Goal: Task Accomplishment & Management: Complete application form

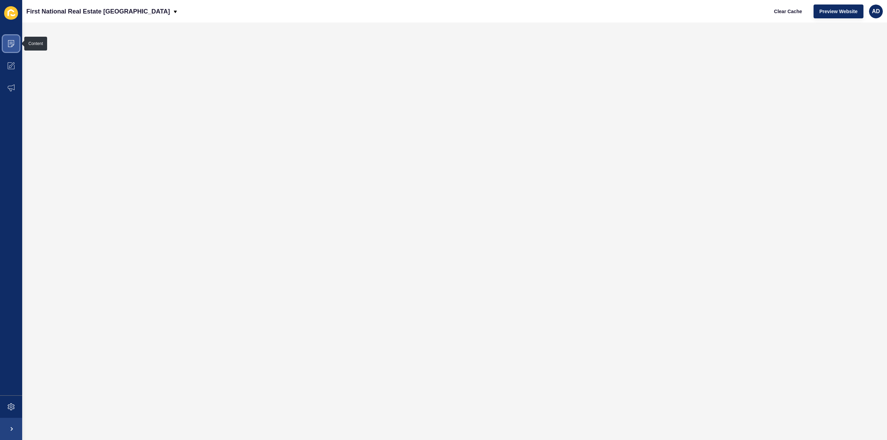
click at [9, 42] on icon at bounding box center [11, 43] width 7 height 7
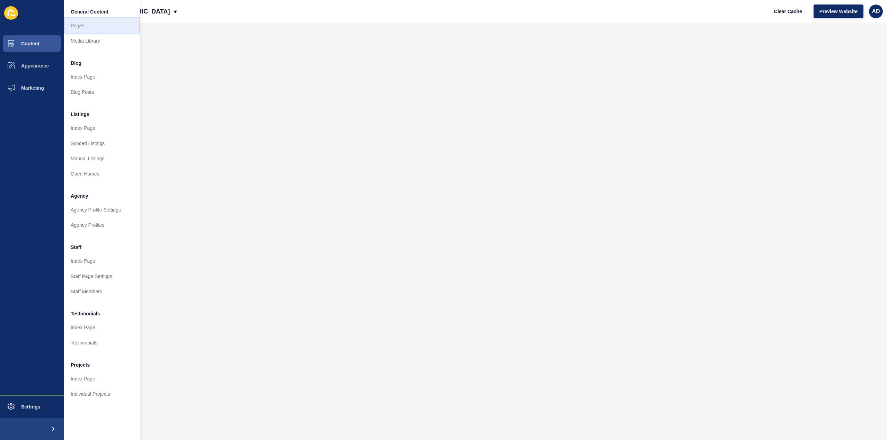
click at [74, 23] on link "Pages" at bounding box center [102, 25] width 76 height 15
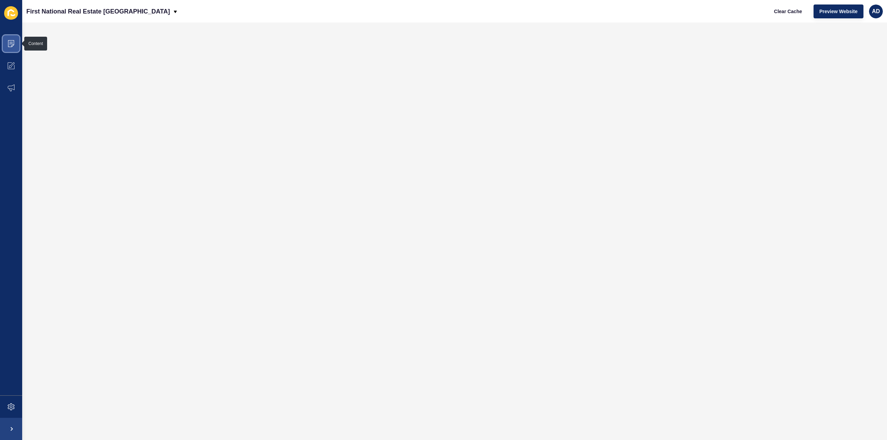
click at [13, 40] on icon at bounding box center [11, 43] width 6 height 7
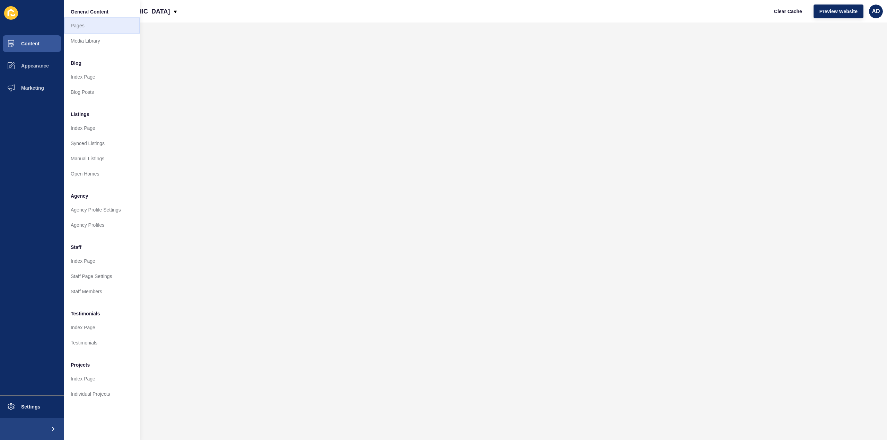
click at [79, 22] on link "Pages" at bounding box center [102, 25] width 76 height 15
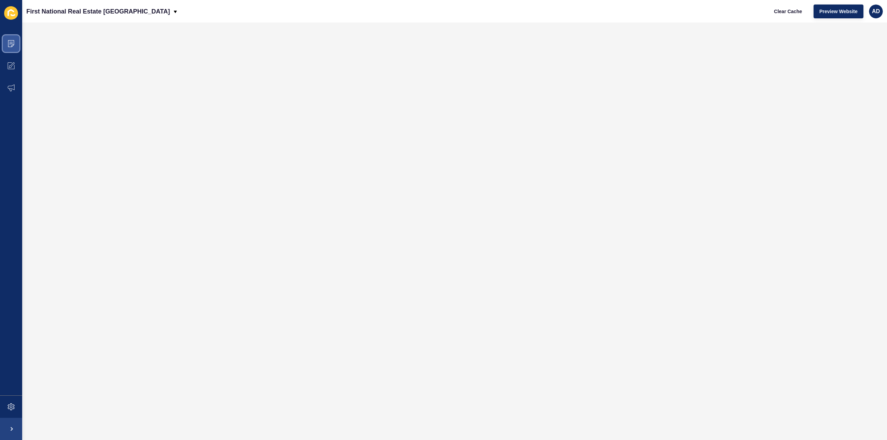
click at [10, 39] on span at bounding box center [11, 44] width 22 height 22
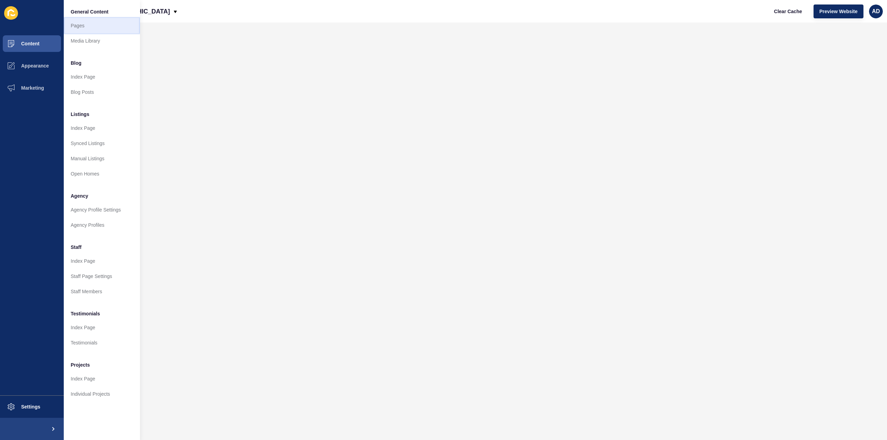
click at [83, 23] on link "Pages" at bounding box center [102, 25] width 76 height 15
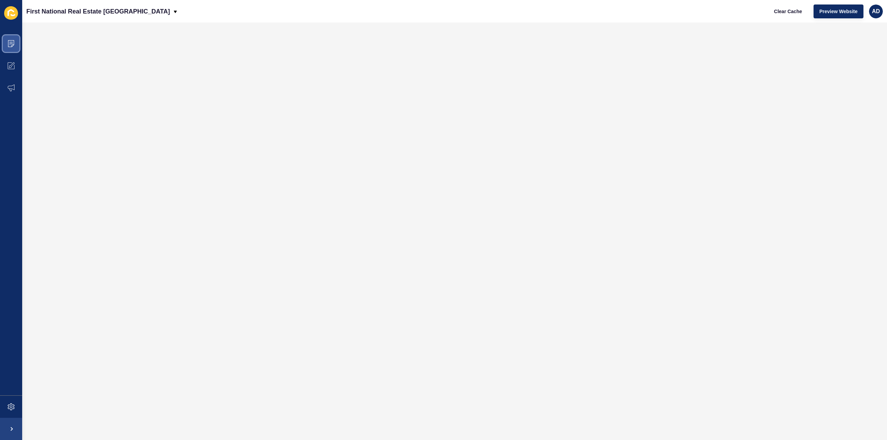
click at [10, 38] on span at bounding box center [11, 44] width 22 height 22
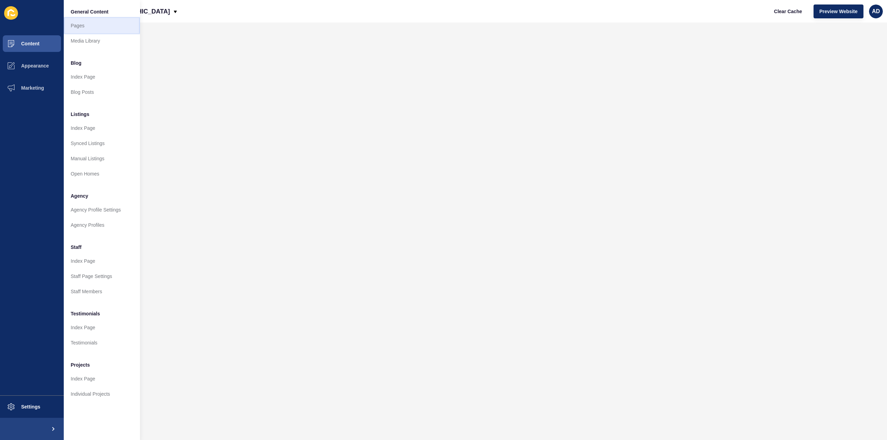
click at [82, 25] on link "Pages" at bounding box center [102, 25] width 76 height 15
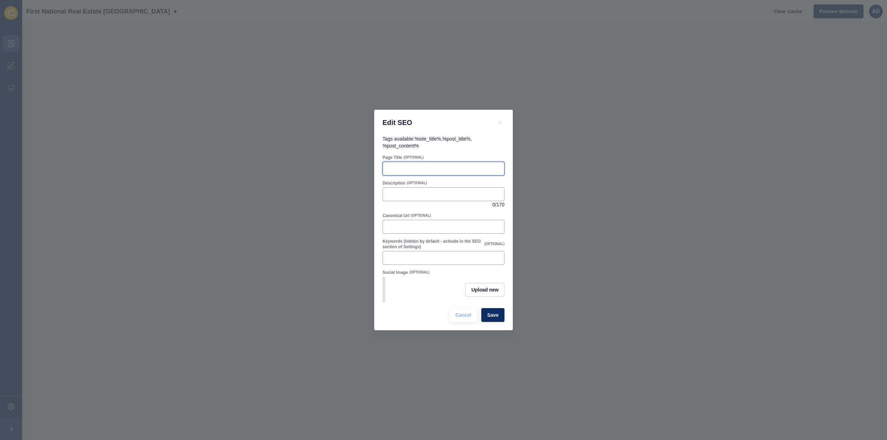
click at [423, 166] on input "Page Title" at bounding box center [443, 168] width 113 height 7
paste input "Bundaberg South Real Estate | Houses for Sale & Rentals"
type input "Bundaberg South Real Estate | Houses for Sale & Rentals"
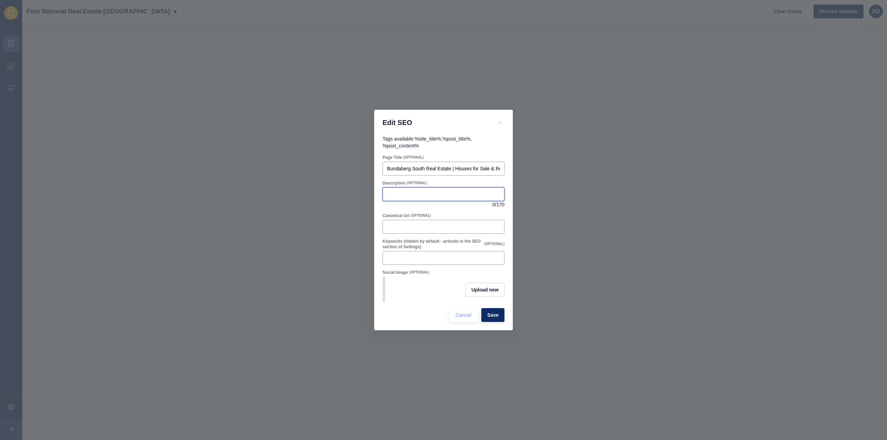
click at [412, 191] on input "Description" at bounding box center [443, 194] width 113 height 7
paste input "Discover Bundaberg South, one of Bundaberg’s most popular suburbs. Explore hous…"
drag, startPoint x: 482, startPoint y: 190, endPoint x: 507, endPoint y: 191, distance: 25.0
click at [507, 191] on div "Tags available: %site_title% , %post_title% , %post_content% Page Title (OPTION…" at bounding box center [443, 232] width 139 height 195
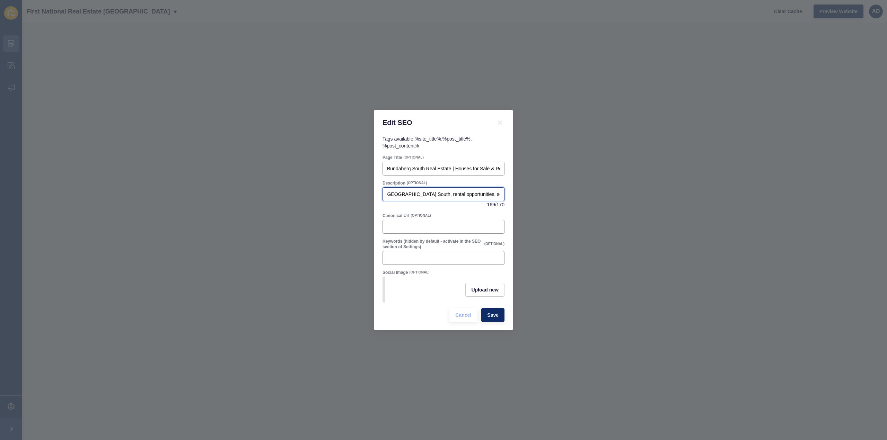
scroll to position [0, 252]
type input "Discover Bundaberg South, one of Bundaberg’s most popular suburbs. Explore hous…"
click at [478, 295] on button "Upload new" at bounding box center [484, 290] width 39 height 14
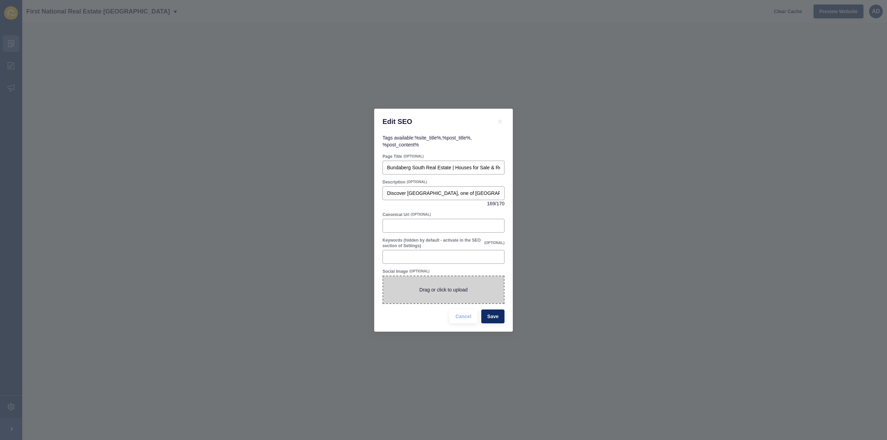
click at [478, 295] on span at bounding box center [443, 289] width 121 height 27
click at [383, 276] on input "Drag or click to upload" at bounding box center [383, 276] width 0 height 0
type input "C:\fakepath\Bundaberg South Qld 4670.png"
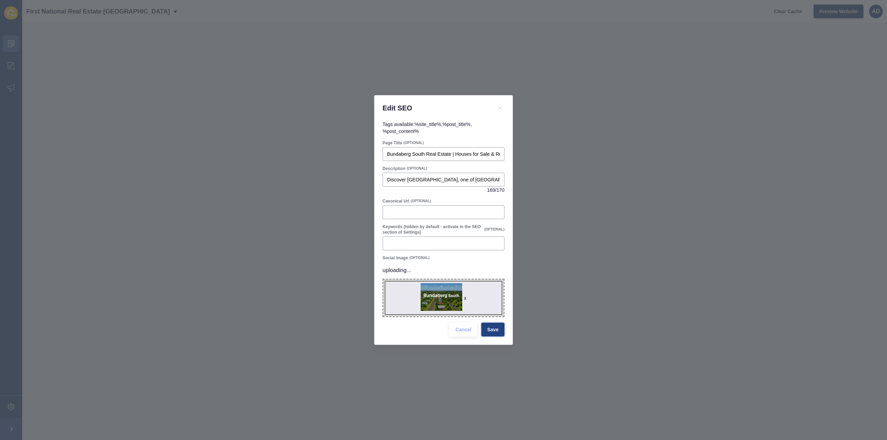
click at [495, 331] on span "Save" at bounding box center [492, 329] width 11 height 7
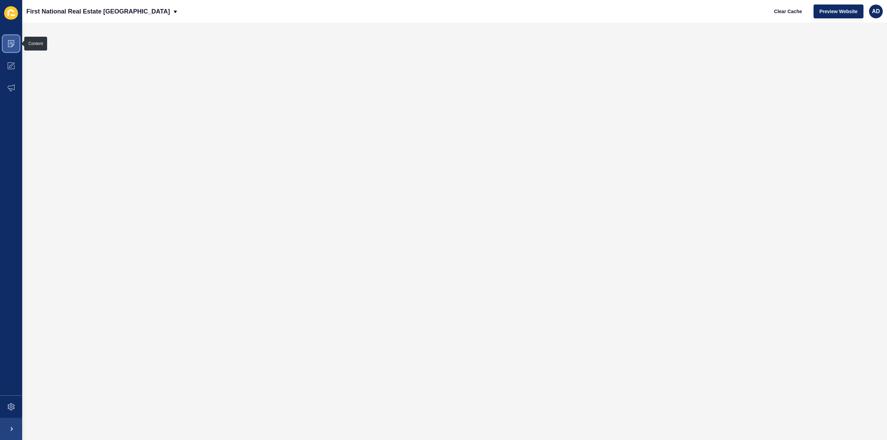
click at [10, 36] on span at bounding box center [11, 44] width 22 height 22
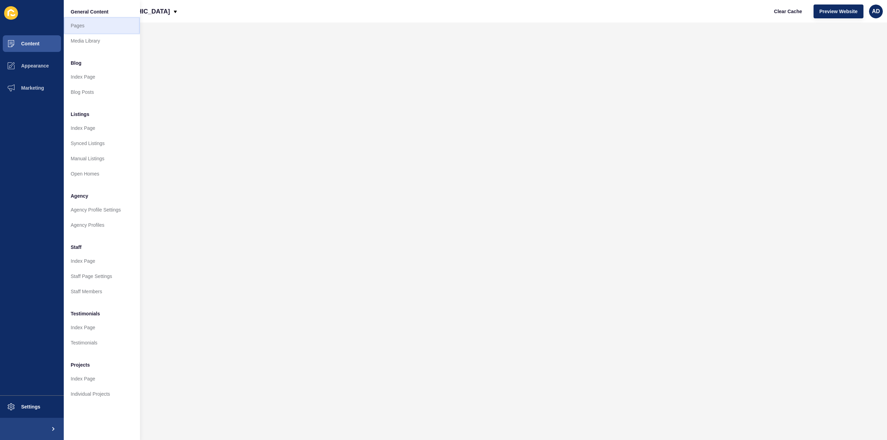
click at [80, 23] on link "Pages" at bounding box center [102, 25] width 76 height 15
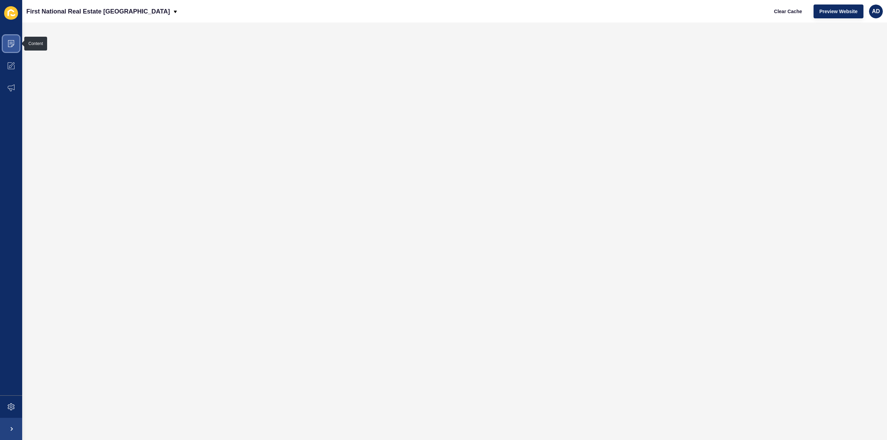
click at [11, 40] on icon at bounding box center [11, 43] width 7 height 7
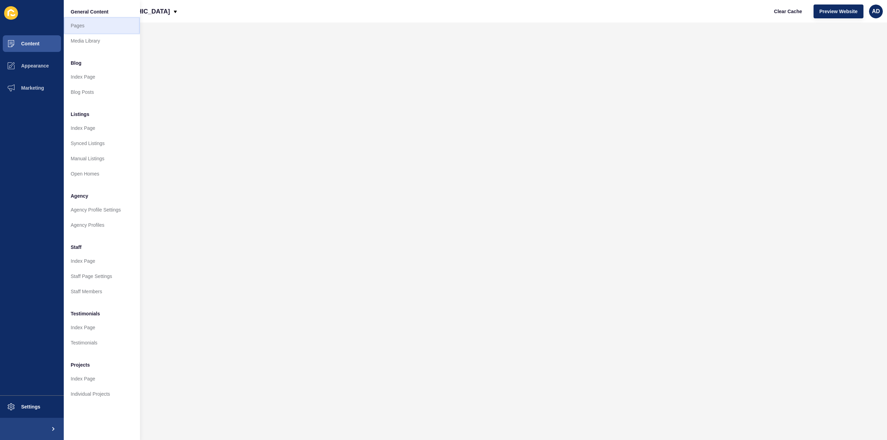
click at [82, 23] on link "Pages" at bounding box center [102, 25] width 76 height 15
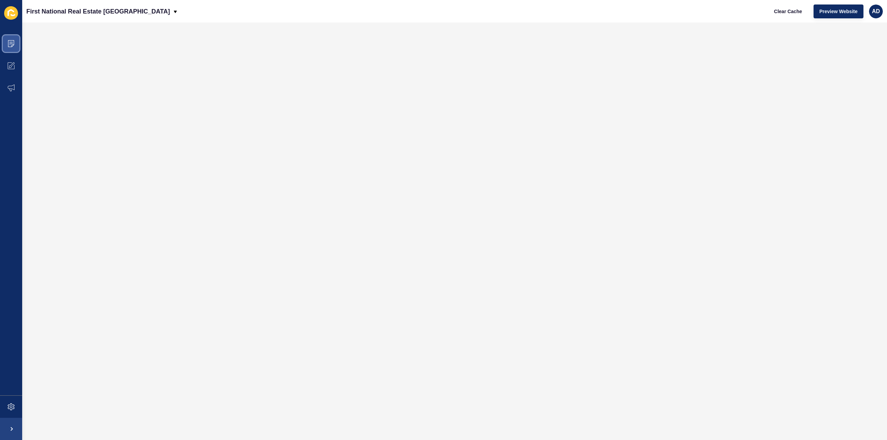
click at [11, 43] on icon at bounding box center [11, 43] width 7 height 7
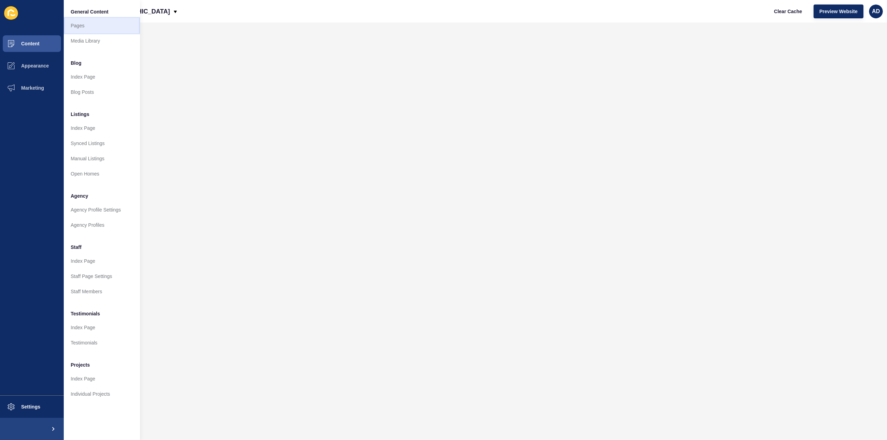
click at [77, 23] on link "Pages" at bounding box center [102, 25] width 76 height 15
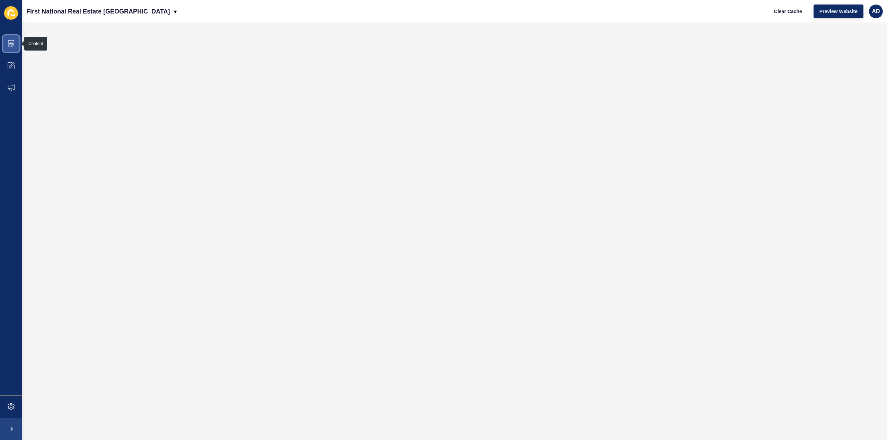
click at [14, 41] on icon at bounding box center [11, 43] width 6 height 7
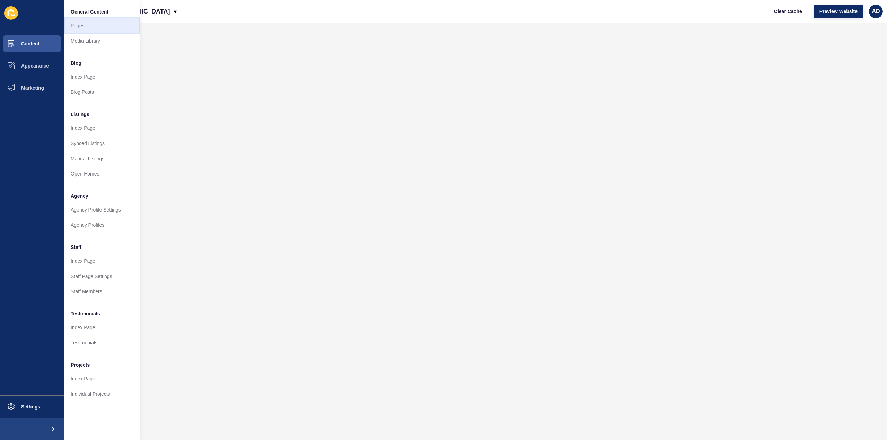
click at [75, 23] on link "Pages" at bounding box center [102, 25] width 76 height 15
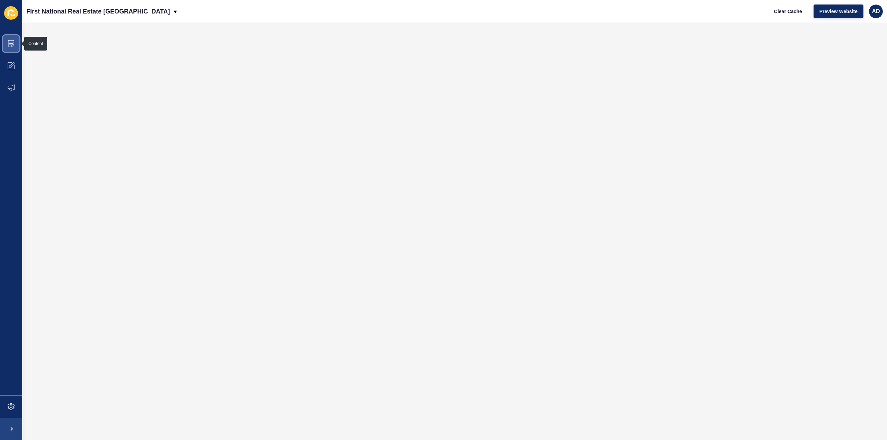
click at [11, 41] on icon at bounding box center [11, 43] width 6 height 7
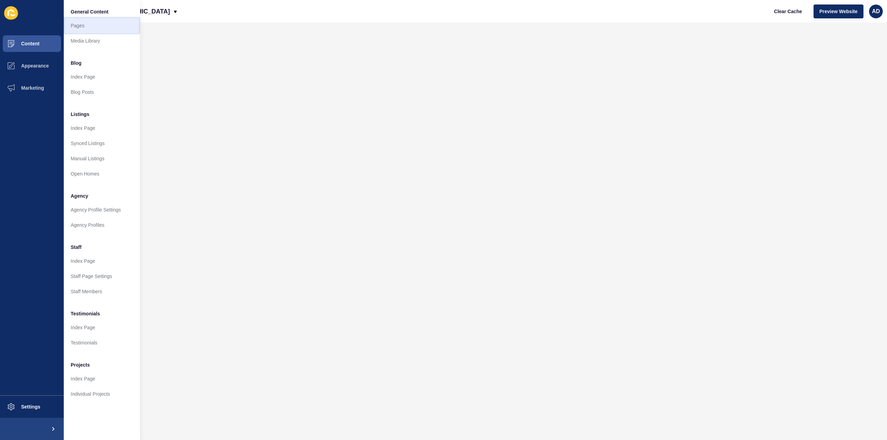
click at [83, 25] on link "Pages" at bounding box center [102, 25] width 76 height 15
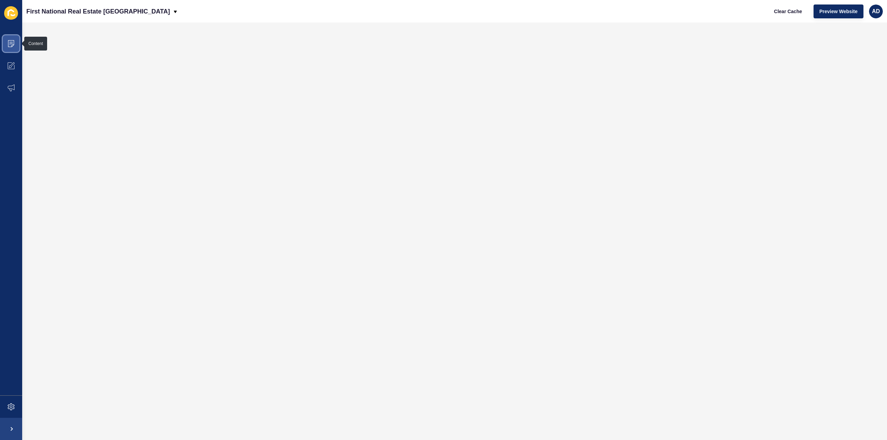
click at [12, 45] on icon at bounding box center [11, 43] width 6 height 7
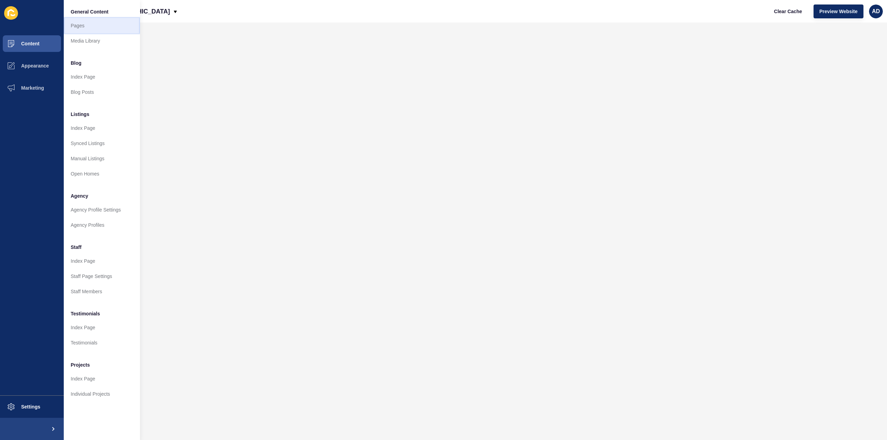
click at [78, 26] on link "Pages" at bounding box center [102, 25] width 76 height 15
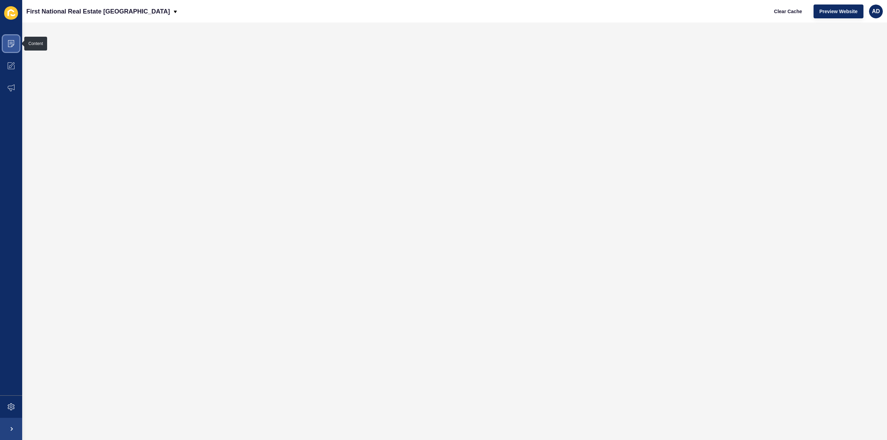
click at [14, 40] on icon at bounding box center [11, 43] width 6 height 7
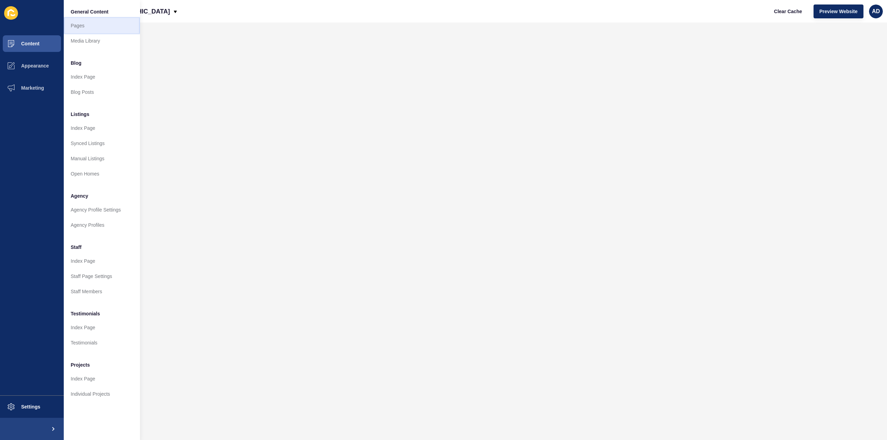
click at [77, 25] on link "Pages" at bounding box center [102, 25] width 76 height 15
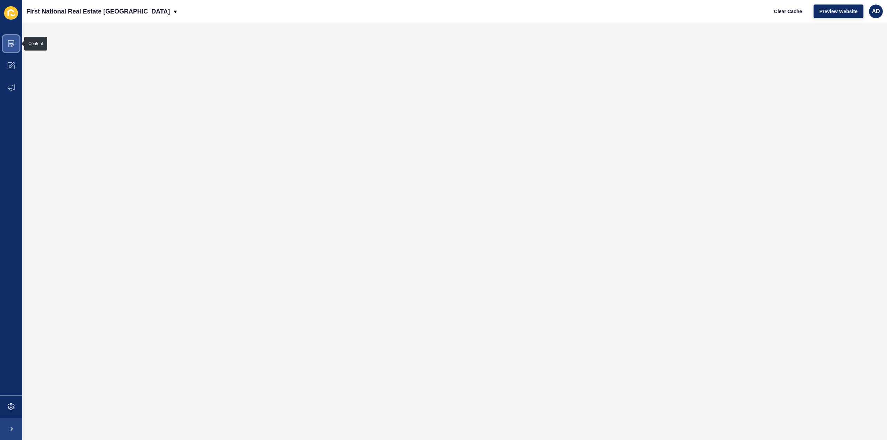
click at [17, 42] on span at bounding box center [11, 44] width 22 height 22
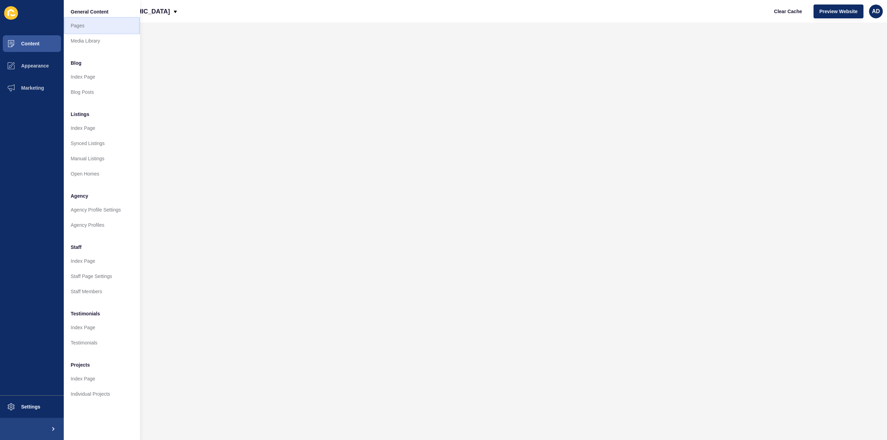
click at [76, 26] on link "Pages" at bounding box center [102, 25] width 76 height 15
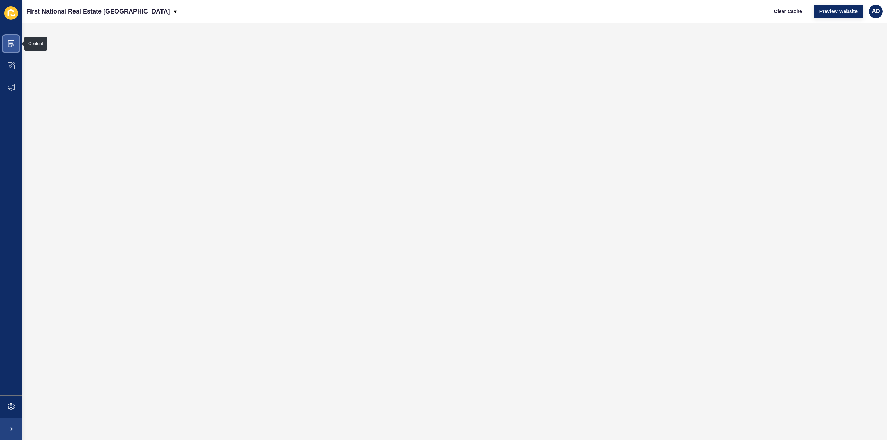
click at [10, 43] on icon at bounding box center [10, 43] width 3 height 0
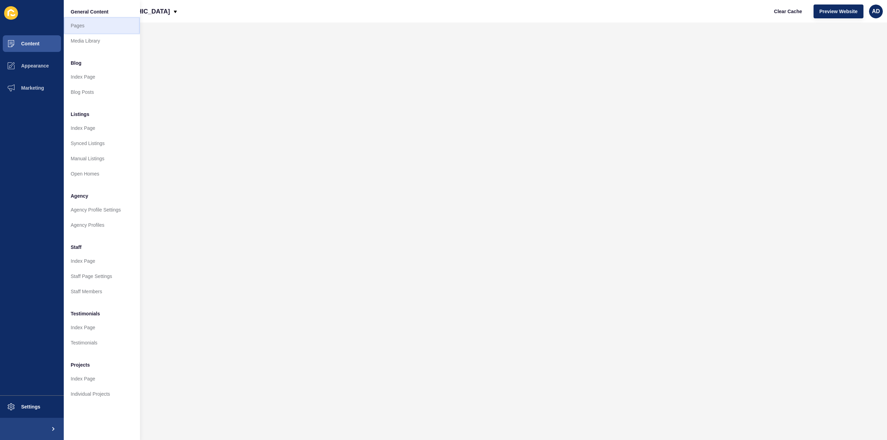
click at [79, 26] on link "Pages" at bounding box center [102, 25] width 76 height 15
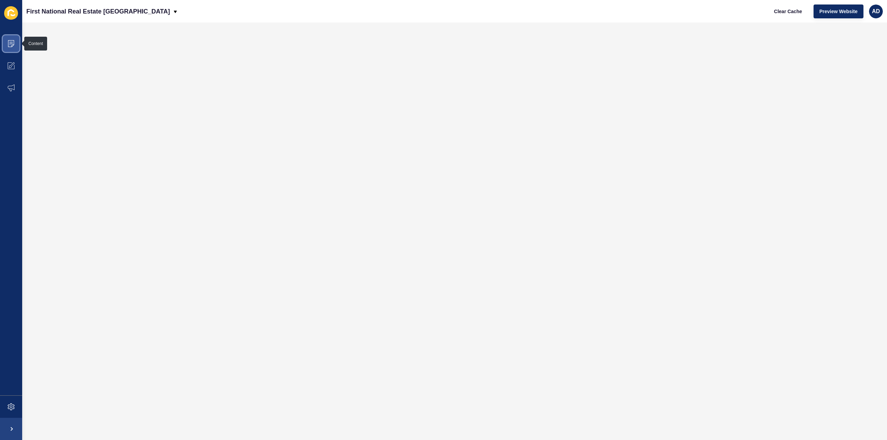
click at [12, 42] on icon at bounding box center [10, 42] width 3 height 0
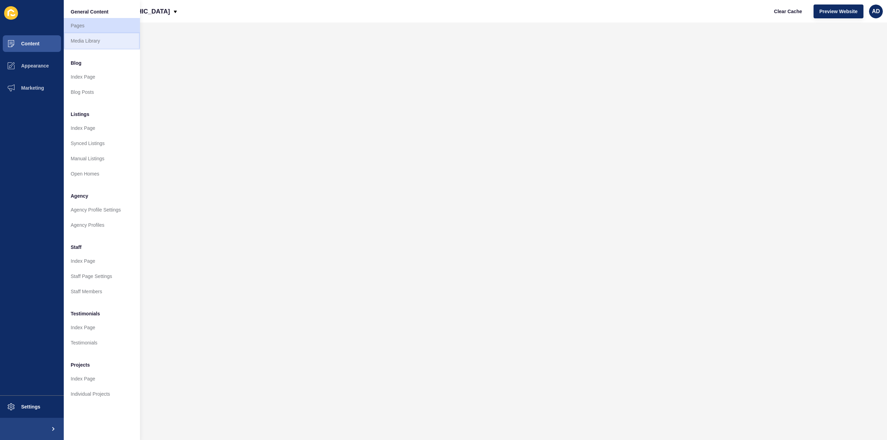
click at [87, 36] on link "Media Library" at bounding box center [102, 40] width 76 height 15
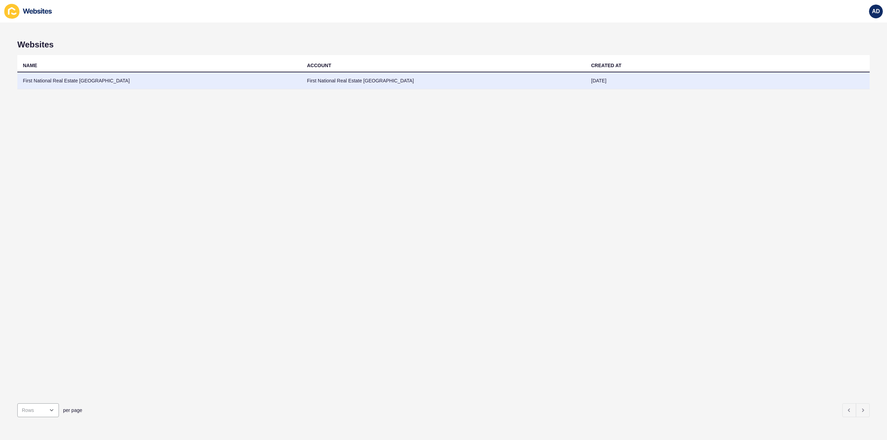
click at [82, 80] on td "First National Real Estate [GEOGRAPHIC_DATA]" at bounding box center [159, 80] width 284 height 17
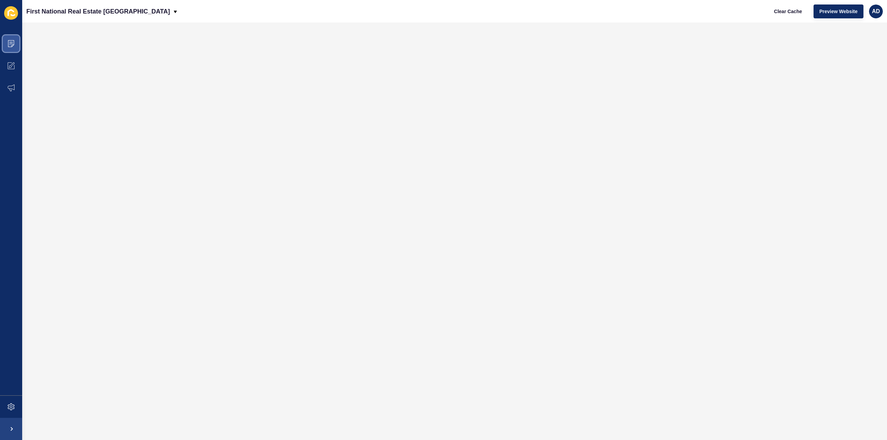
click at [11, 38] on span at bounding box center [11, 44] width 22 height 22
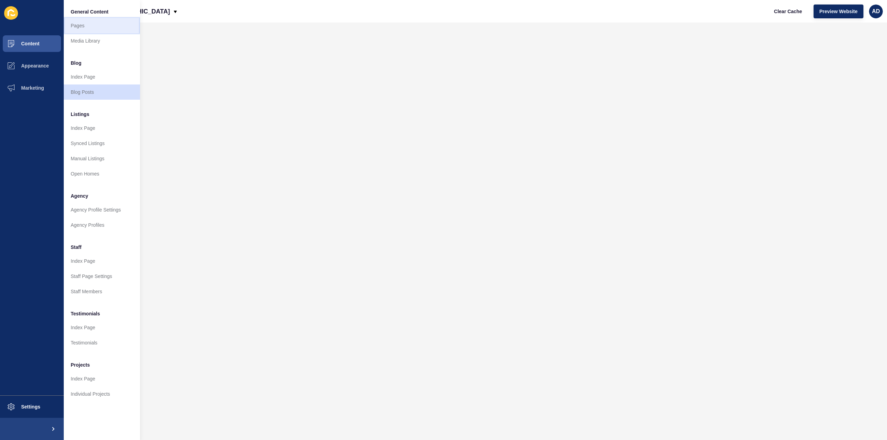
click at [79, 25] on link "Pages" at bounding box center [102, 25] width 76 height 15
